Goal: Communication & Community: Answer question/provide support

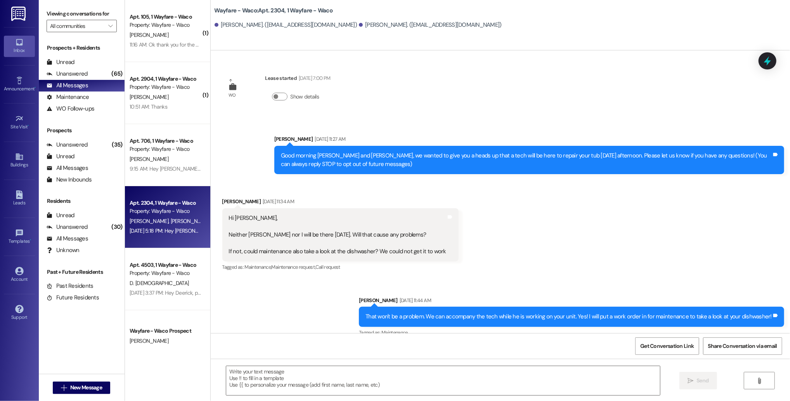
scroll to position [1791, 0]
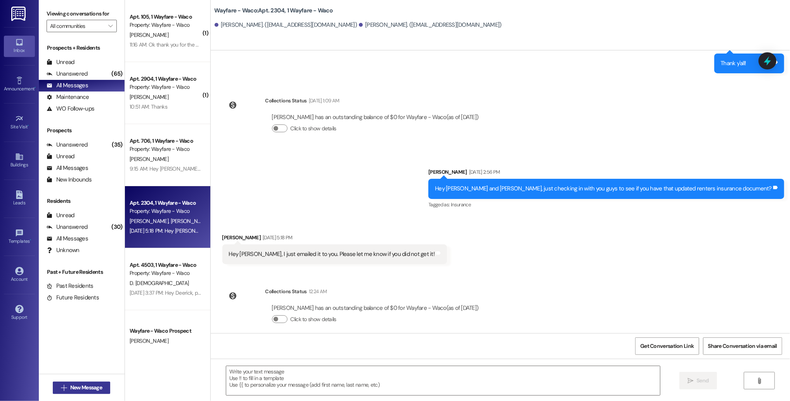
click at [82, 391] on span "New Message" at bounding box center [86, 388] width 32 height 8
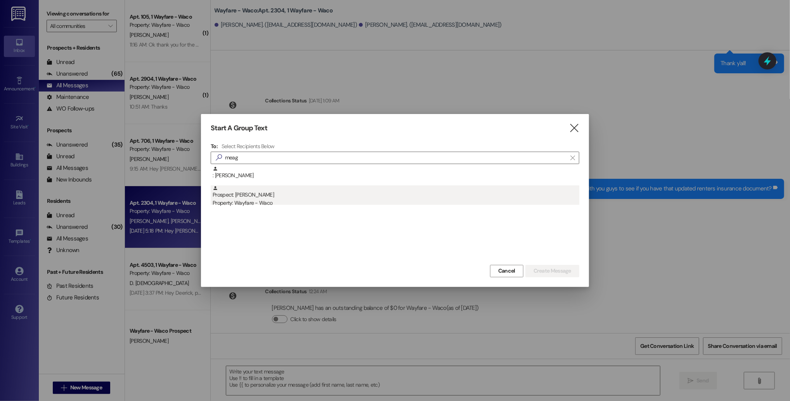
click at [310, 204] on div "Property: Wayfare - Waco" at bounding box center [396, 203] width 367 height 8
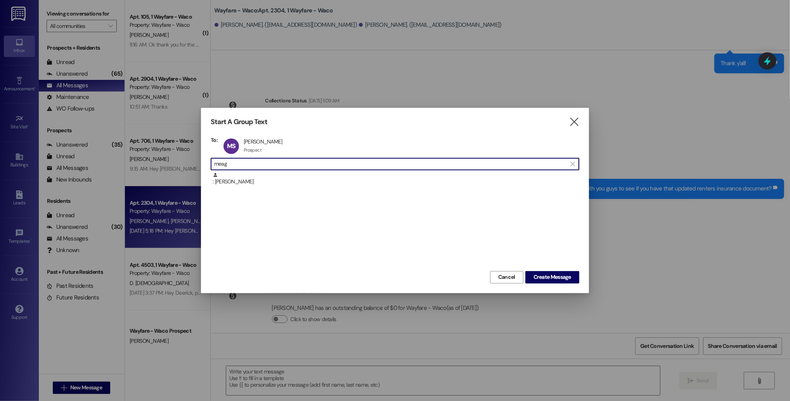
click at [281, 163] on input "meag" at bounding box center [390, 164] width 352 height 11
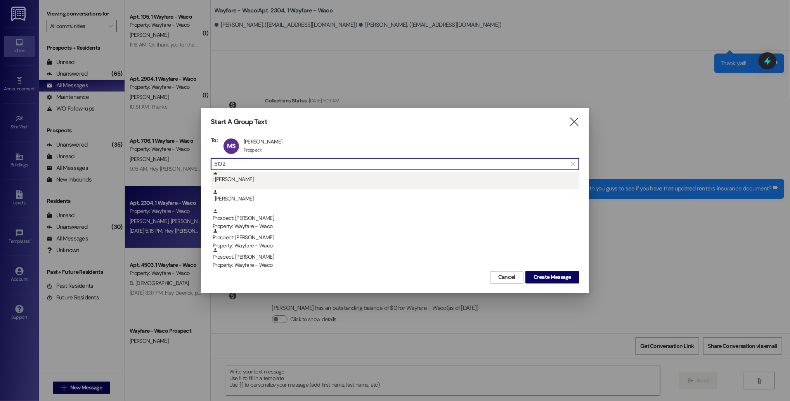
scroll to position [0, 0]
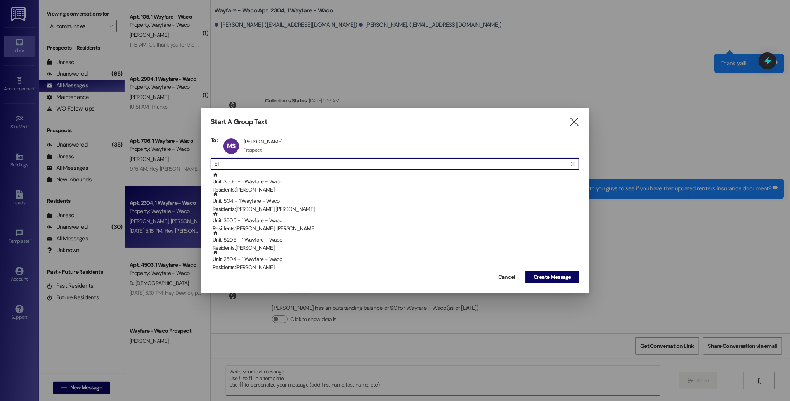
type input "5"
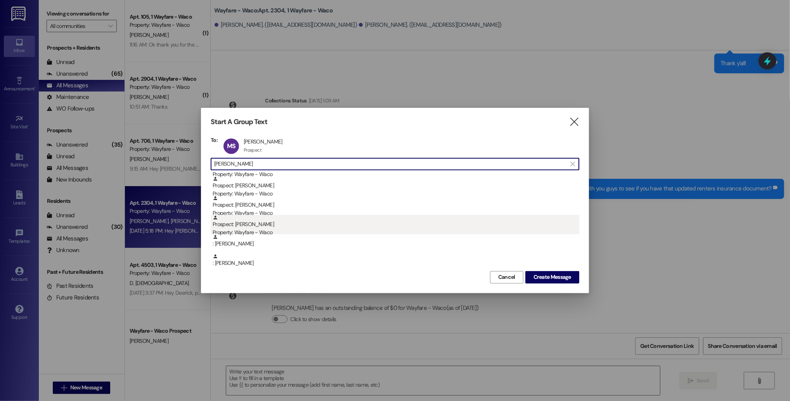
type input "carter"
click at [347, 229] on div "Property: Wayfare - Waco" at bounding box center [396, 233] width 367 height 8
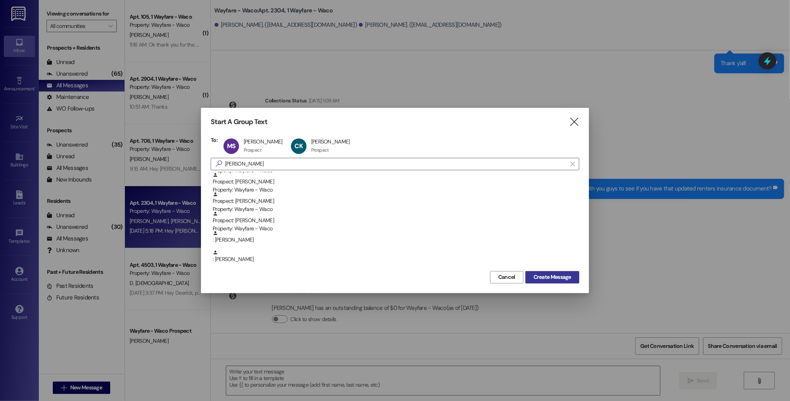
click at [542, 276] on span "Create Message" at bounding box center [553, 277] width 38 height 8
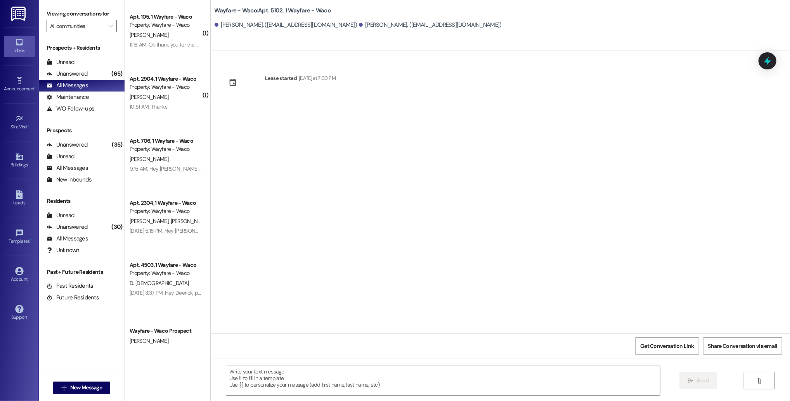
scroll to position [0, 0]
click at [360, 374] on textarea at bounding box center [443, 380] width 434 height 29
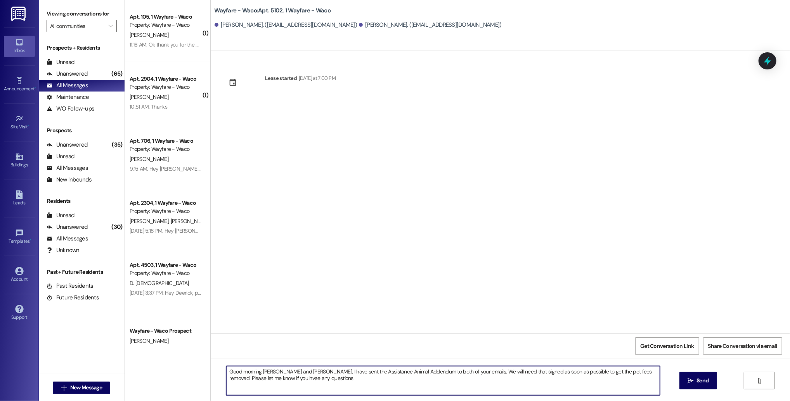
click at [257, 381] on textarea "Good morning Meagan and Carter, I have sent the Assistance Animal Addendum to b…" at bounding box center [443, 380] width 434 height 29
click at [297, 383] on textarea "Good morning Meagan and Carter, I have sent the Assistance Animal Addendum to b…" at bounding box center [443, 380] width 434 height 29
type textarea "Good morning Meagan and Carter, I have sent the Assistance Animal Addendum to b…"
click at [701, 380] on span "Send" at bounding box center [703, 381] width 12 height 8
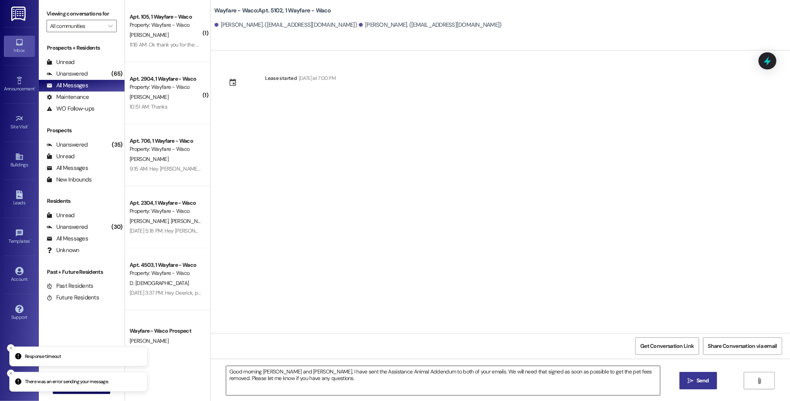
click at [387, 379] on textarea "Good morning Meagan and Carter, I have sent the Assistance Animal Addendum to b…" at bounding box center [443, 380] width 434 height 29
click at [690, 380] on icon "" at bounding box center [691, 381] width 6 height 6
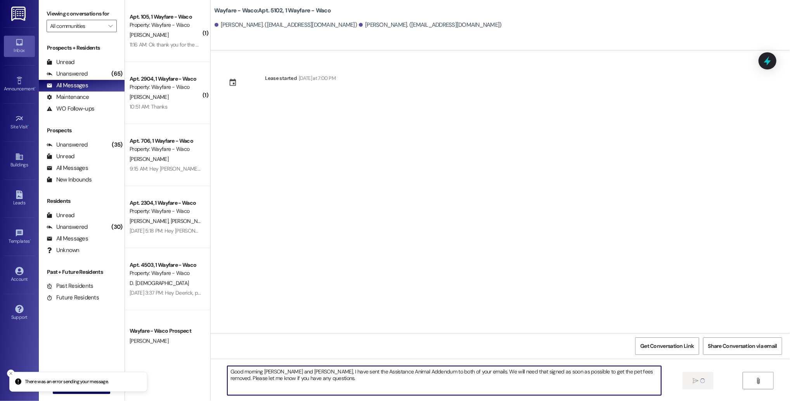
drag, startPoint x: 300, startPoint y: 380, endPoint x: 224, endPoint y: 367, distance: 76.5
click at [227, 367] on textarea "Good morning Meagan and Carter, I have sent the Assistance Animal Addendum to b…" at bounding box center [444, 380] width 434 height 29
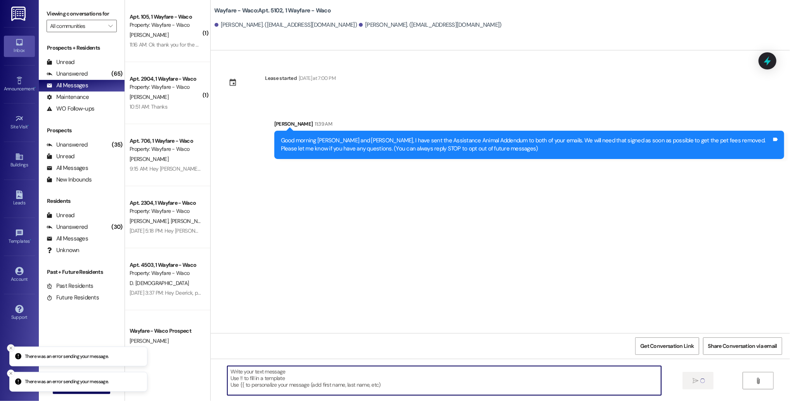
click at [12, 349] on line "Close toast" at bounding box center [11, 348] width 2 height 2
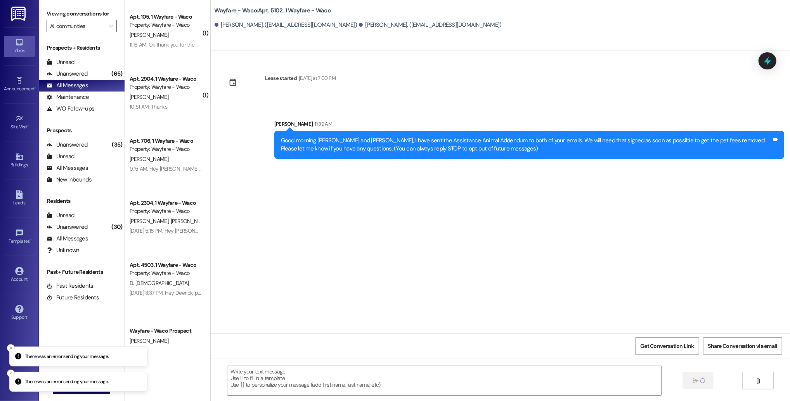
click at [12, 349] on icon "Close toast" at bounding box center [11, 348] width 5 height 5
click at [10, 373] on icon "Close toast" at bounding box center [11, 373] width 5 height 5
click at [70, 388] on span "New Message" at bounding box center [86, 388] width 32 height 8
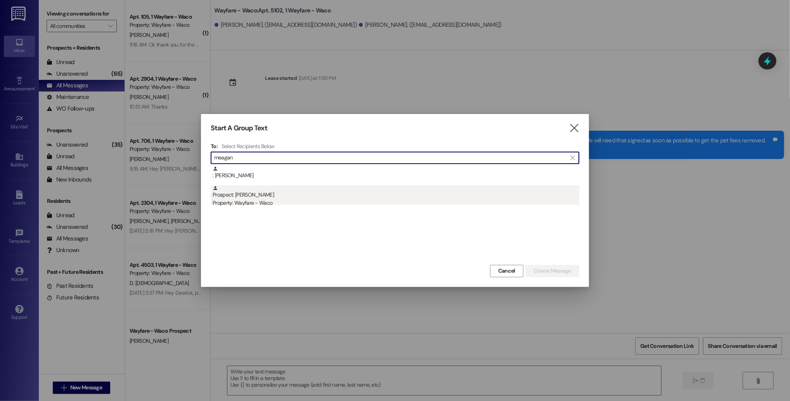
type input "meagan"
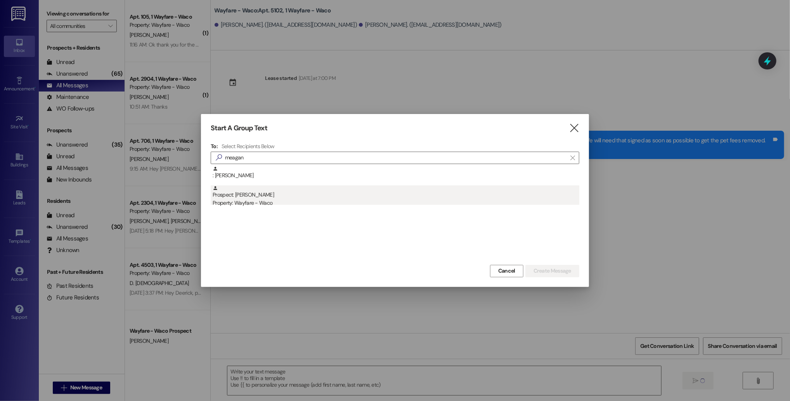
click at [369, 203] on div "Property: Wayfare - Waco" at bounding box center [396, 203] width 367 height 8
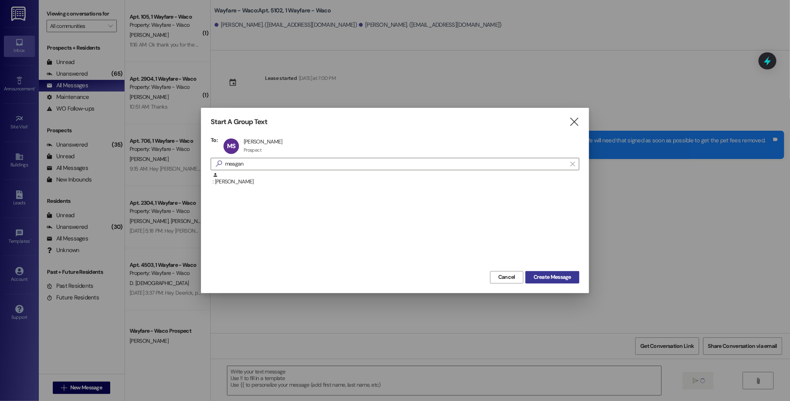
click at [551, 280] on span "Create Message" at bounding box center [553, 277] width 38 height 8
click at [534, 276] on span "Create Message" at bounding box center [553, 277] width 38 height 8
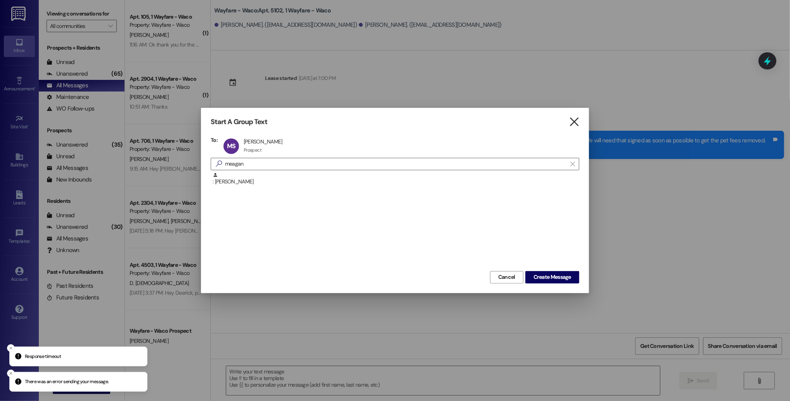
click at [576, 126] on icon "" at bounding box center [574, 122] width 10 height 8
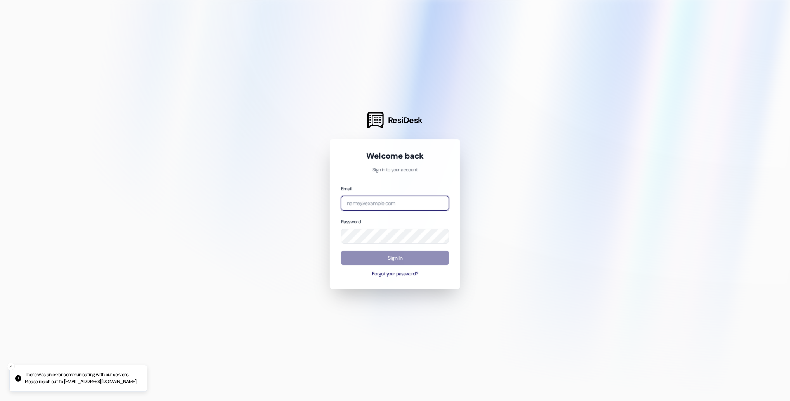
type input "[EMAIL_ADDRESS][DOMAIN_NAME]"
click at [388, 260] on button "Sign In" at bounding box center [395, 258] width 108 height 15
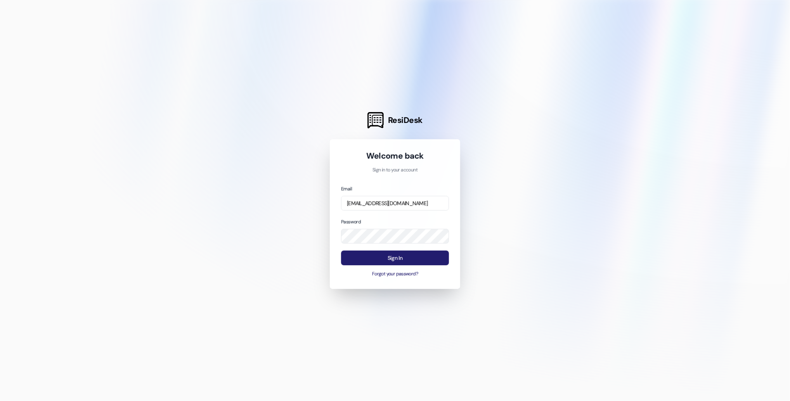
click at [396, 253] on button "Sign In" at bounding box center [395, 258] width 108 height 15
click at [397, 260] on button "Sign In" at bounding box center [395, 258] width 108 height 15
click at [516, 206] on div at bounding box center [395, 200] width 790 height 401
click at [494, 241] on div at bounding box center [395, 200] width 790 height 401
click at [424, 256] on button "Sign In" at bounding box center [395, 258] width 108 height 15
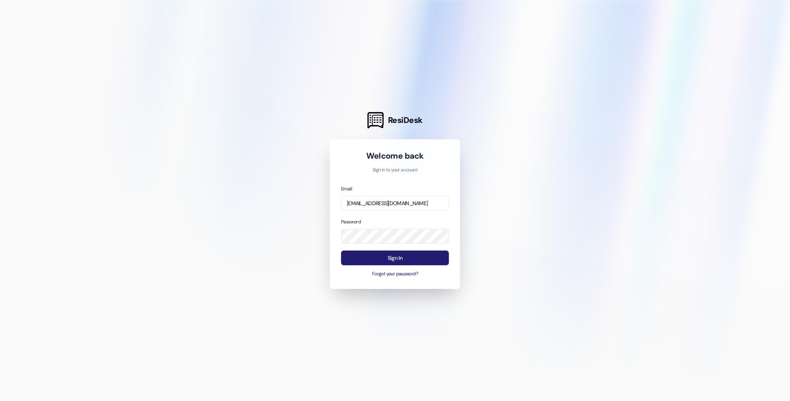
click at [388, 255] on button "Sign In" at bounding box center [395, 258] width 108 height 15
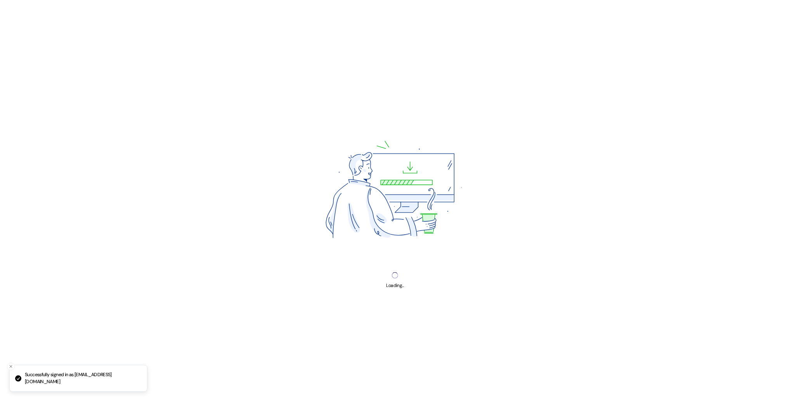
click at [395, 262] on img at bounding box center [395, 192] width 214 height 161
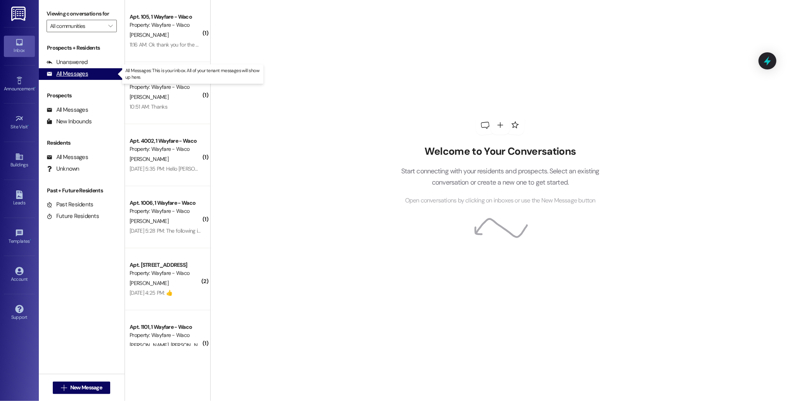
click at [69, 74] on div "All Messages" at bounding box center [68, 74] width 42 height 8
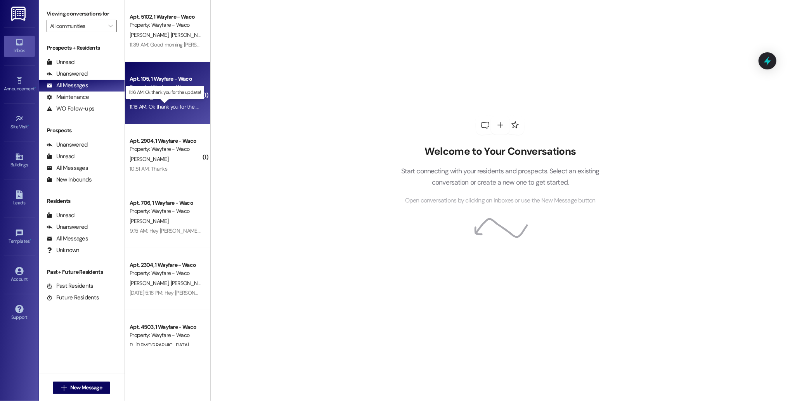
click at [180, 106] on div "11:16 AM: Ok thank you for the update! 11:16 AM: Ok thank you for the update!" at bounding box center [172, 106] width 84 height 7
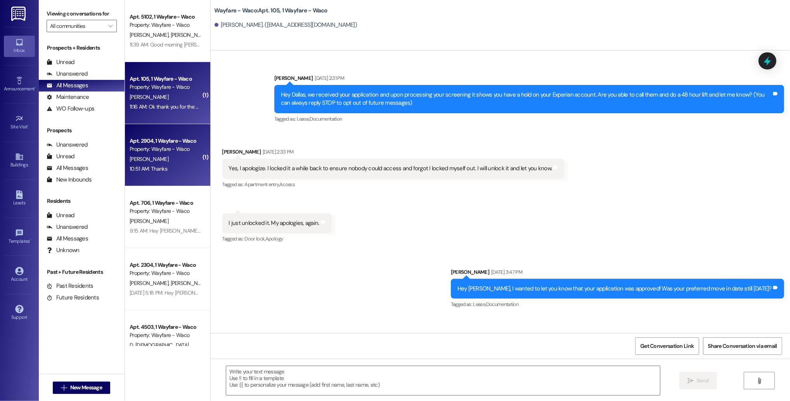
scroll to position [6270, 0]
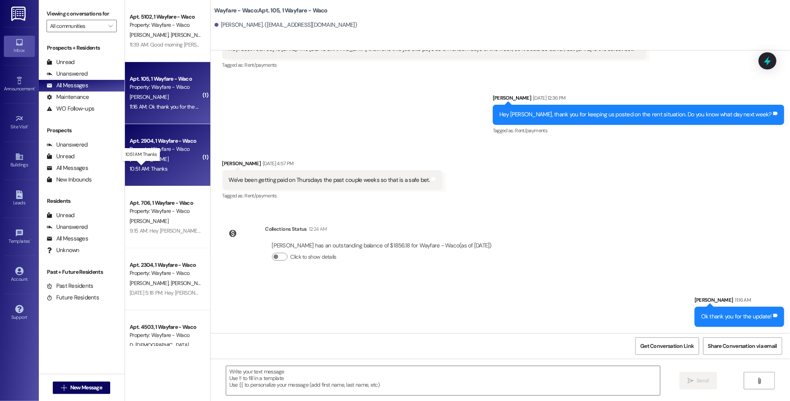
click at [153, 170] on div "10:51 AM: Thanks 10:51 AM: Thanks" at bounding box center [149, 168] width 38 height 7
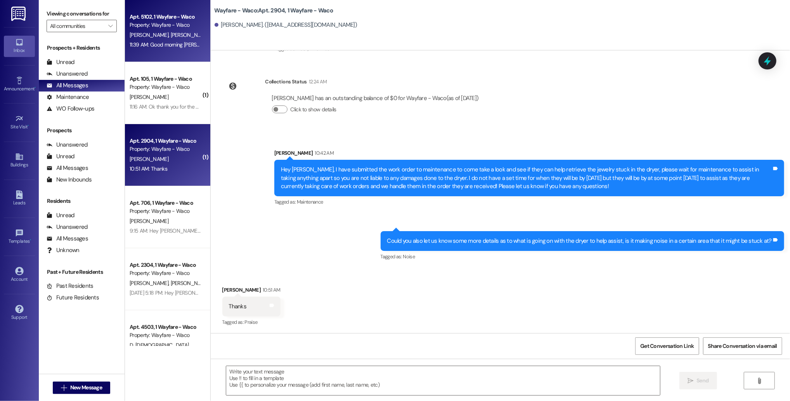
click at [172, 44] on div "11:39 AM: Good morning [PERSON_NAME] and [PERSON_NAME], I have sent the Assista…" at bounding box center [482, 44] width 704 height 7
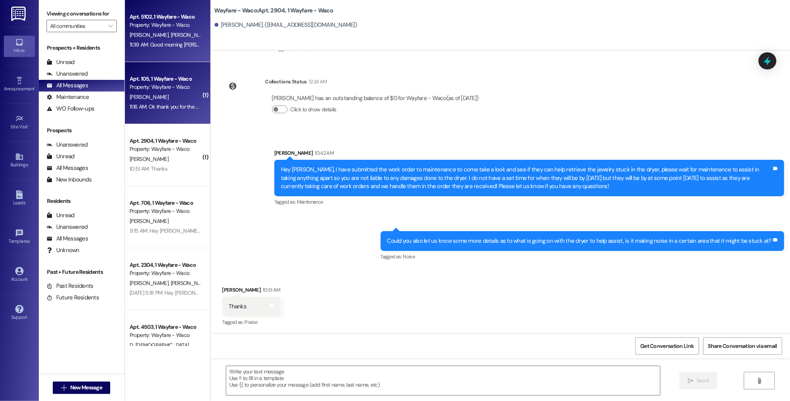
scroll to position [0, 0]
